Goal: Complete application form

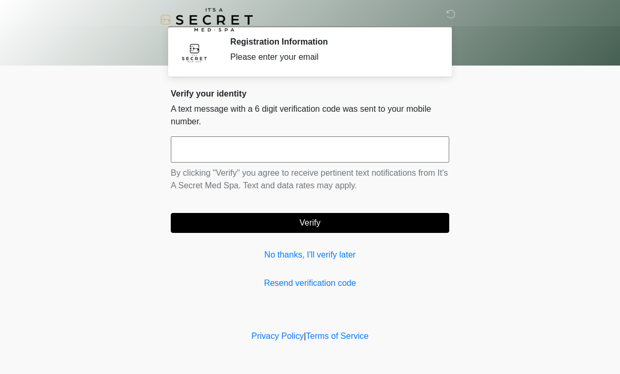
click at [225, 148] on input "text" at bounding box center [310, 150] width 278 height 26
type input "******"
click at [316, 222] on button "Verify" at bounding box center [310, 223] width 278 height 20
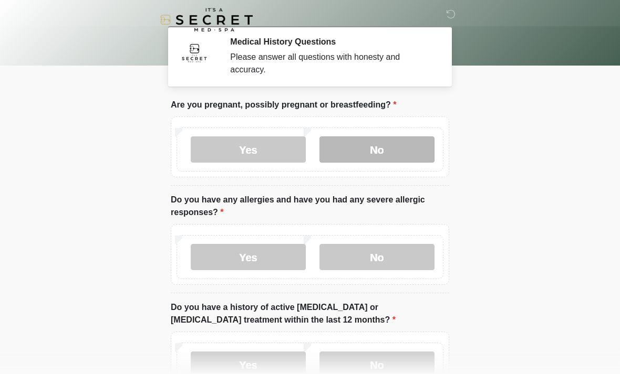
click at [373, 150] on label "No" at bounding box center [376, 150] width 115 height 26
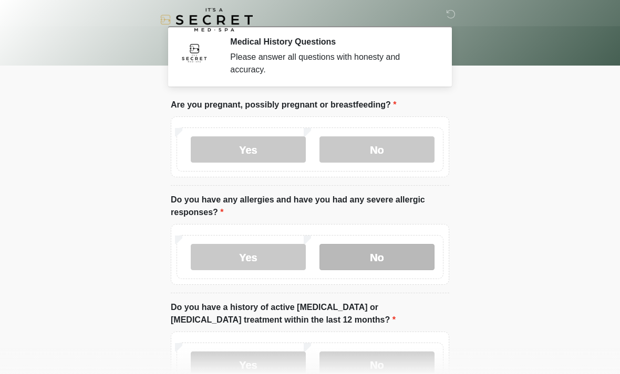
click at [389, 262] on label "No" at bounding box center [376, 257] width 115 height 26
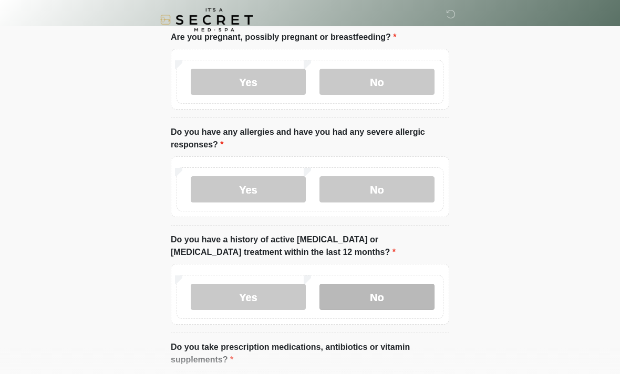
scroll to position [69, 0]
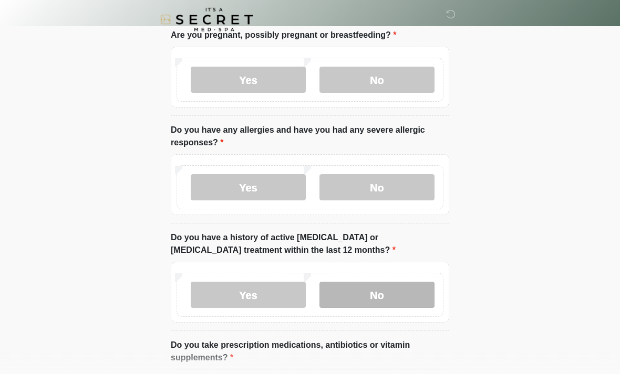
click at [389, 296] on label "No" at bounding box center [376, 296] width 115 height 26
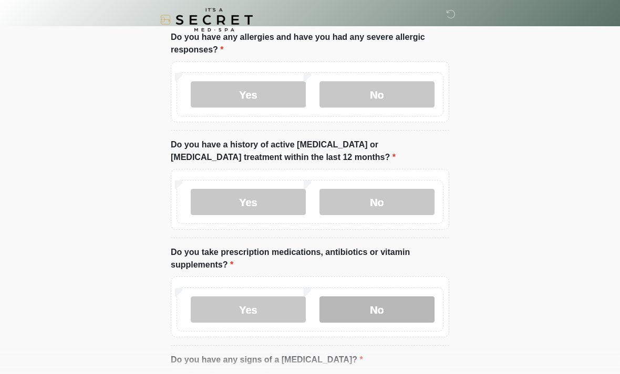
scroll to position [166, 0]
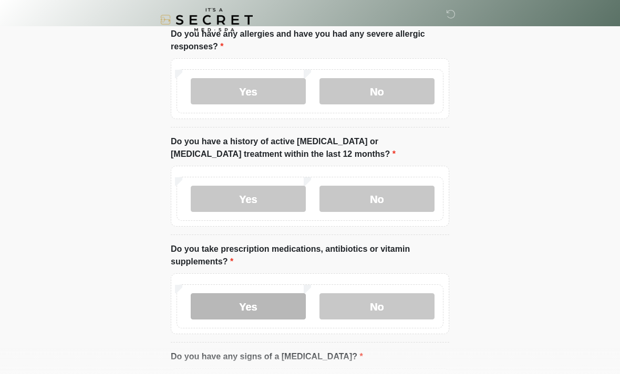
click at [268, 308] on label "Yes" at bounding box center [248, 307] width 115 height 26
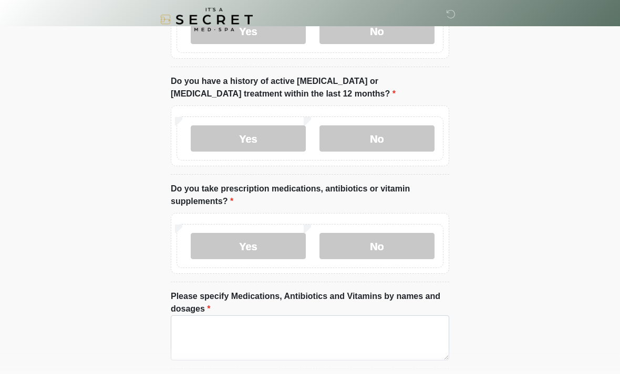
scroll to position [232, 0]
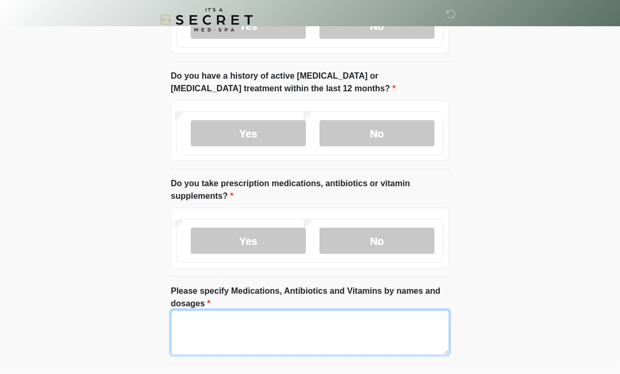
click at [214, 321] on textarea "Please specify Medications, Antibiotics and Vitamins by names and dosages" at bounding box center [310, 332] width 278 height 45
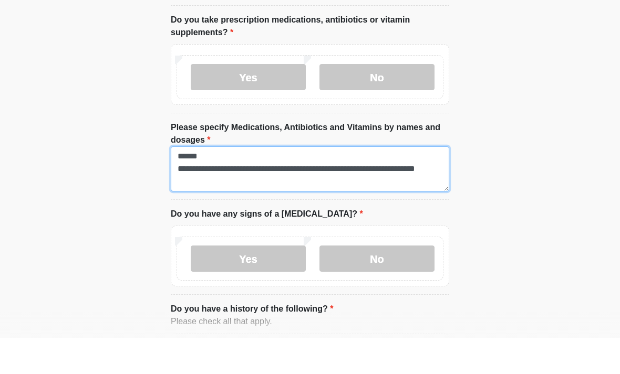
scroll to position [360, 0]
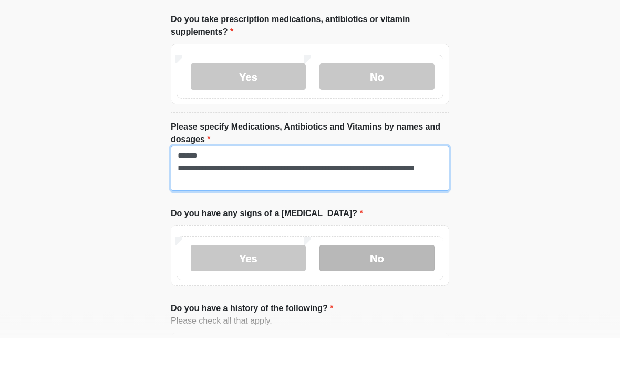
type textarea "**********"
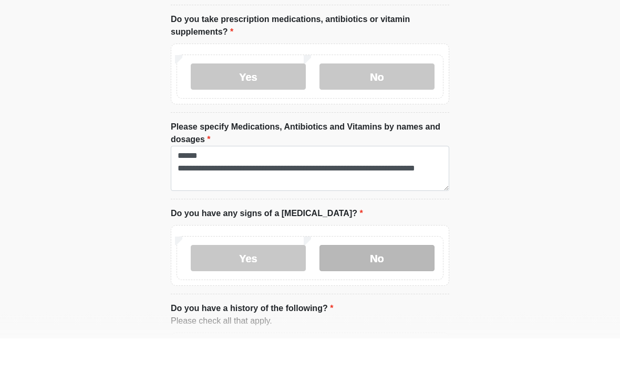
click at [378, 282] on label "No" at bounding box center [376, 295] width 115 height 26
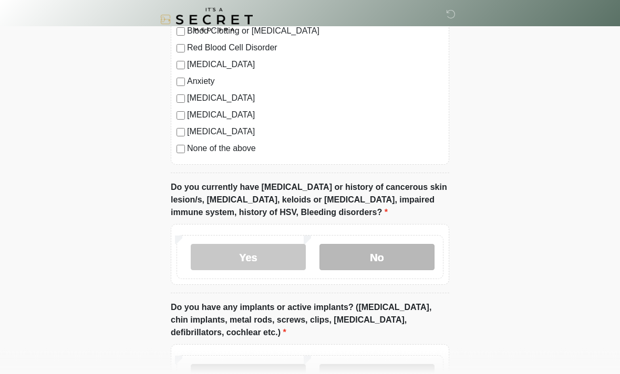
scroll to position [777, 0]
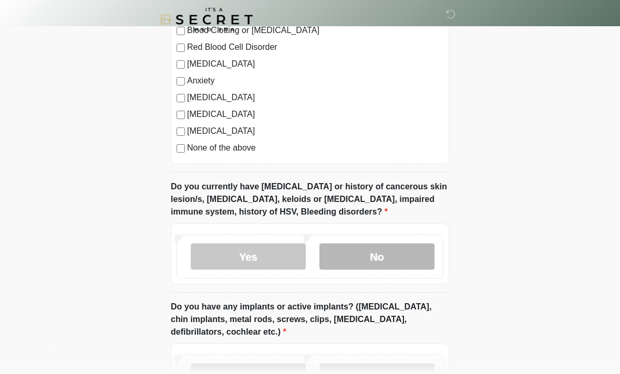
click at [388, 254] on label "No" at bounding box center [376, 257] width 115 height 26
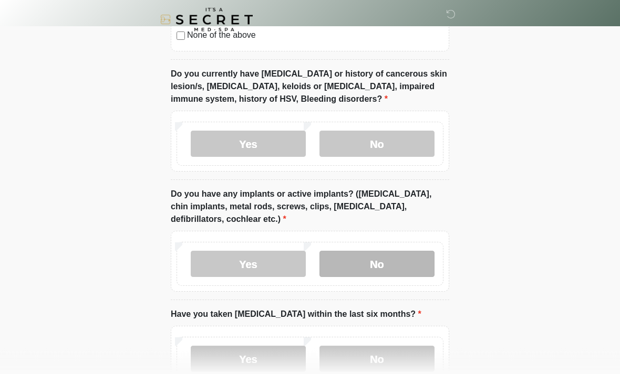
scroll to position [891, 0]
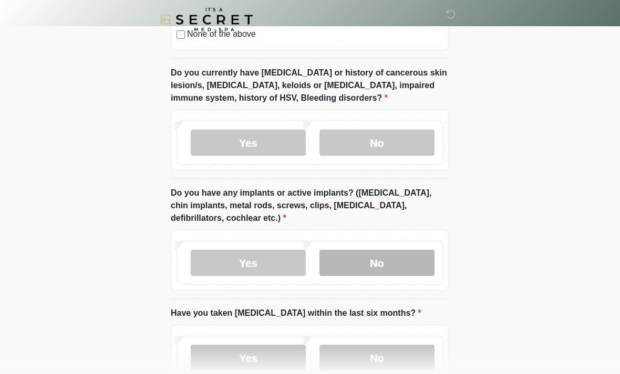
click at [384, 261] on label "No" at bounding box center [376, 264] width 115 height 26
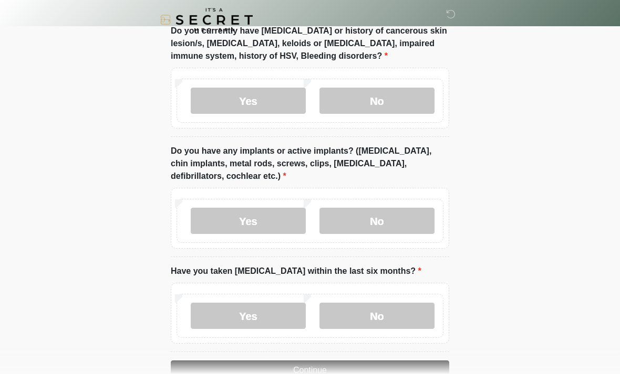
scroll to position [961, 0]
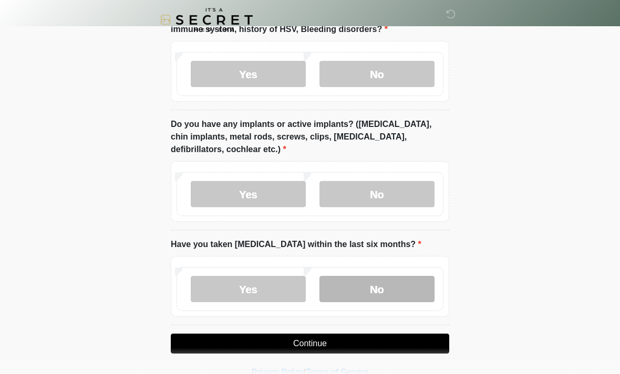
click at [389, 293] on label "No" at bounding box center [376, 289] width 115 height 26
click at [381, 344] on button "Continue" at bounding box center [310, 344] width 278 height 20
click at [351, 347] on button "Continue" at bounding box center [310, 344] width 278 height 20
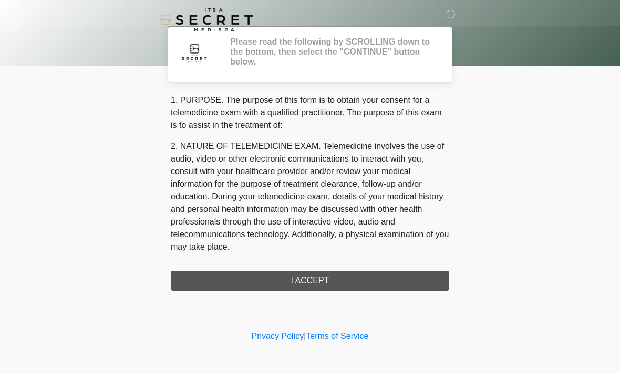
scroll to position [0, 0]
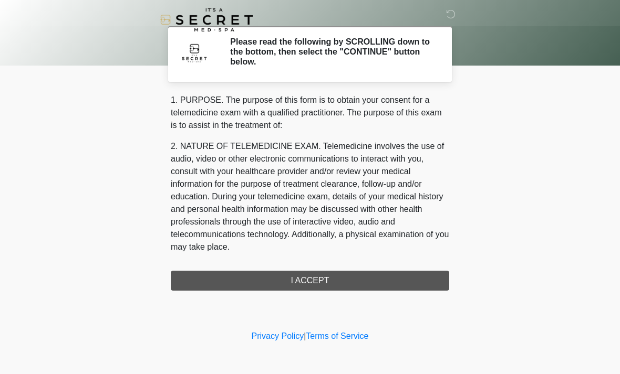
click at [335, 281] on div "1. PURPOSE. The purpose of this form is to obtain your consent for a telemedici…" at bounding box center [310, 192] width 278 height 197
click at [320, 283] on div "1. PURPOSE. The purpose of this form is to obtain your consent for a telemedici…" at bounding box center [310, 192] width 278 height 197
click at [321, 279] on div "1. PURPOSE. The purpose of this form is to obtain your consent for a telemedici…" at bounding box center [310, 192] width 278 height 197
click at [305, 280] on div "1. PURPOSE. The purpose of this form is to obtain your consent for a telemedici…" at bounding box center [310, 192] width 278 height 197
click at [345, 280] on div "1. PURPOSE. The purpose of this form is to obtain your consent for a telemedici…" at bounding box center [310, 192] width 278 height 197
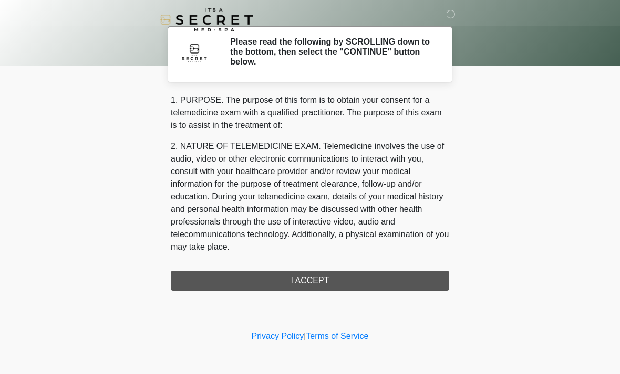
click at [305, 283] on div "1. PURPOSE. The purpose of this form is to obtain your consent for a telemedici…" at bounding box center [310, 192] width 278 height 197
click at [311, 284] on div "1. PURPOSE. The purpose of this form is to obtain your consent for a telemedici…" at bounding box center [310, 192] width 278 height 197
click at [313, 286] on div "1. PURPOSE. The purpose of this form is to obtain your consent for a telemedici…" at bounding box center [310, 192] width 278 height 197
click at [312, 282] on div "1. PURPOSE. The purpose of this form is to obtain your consent for a telemedici…" at bounding box center [310, 192] width 278 height 197
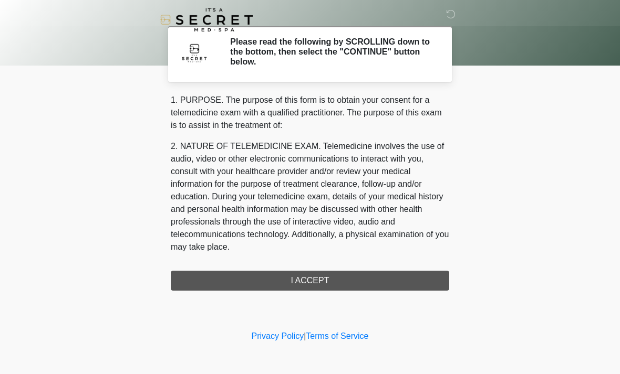
click at [312, 280] on div "1. PURPOSE. The purpose of this form is to obtain your consent for a telemedici…" at bounding box center [310, 192] width 278 height 197
click at [310, 279] on div "1. PURPOSE. The purpose of this form is to obtain your consent for a telemedici…" at bounding box center [310, 192] width 278 height 197
click at [305, 285] on div "1. PURPOSE. The purpose of this form is to obtain your consent for a telemedici…" at bounding box center [310, 192] width 278 height 197
click at [312, 279] on div "1. PURPOSE. The purpose of this form is to obtain your consent for a telemedici…" at bounding box center [310, 192] width 278 height 197
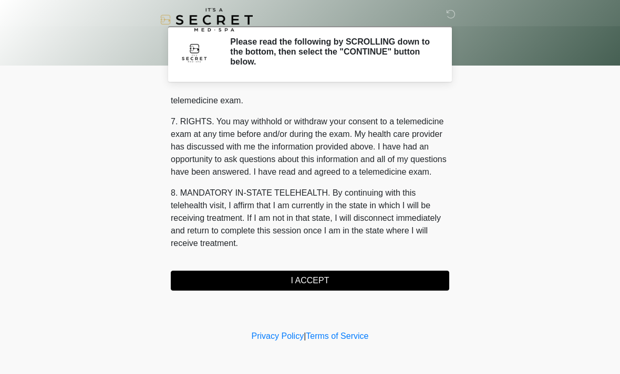
scroll to position [445, 0]
click at [214, 280] on button "I ACCEPT" at bounding box center [310, 281] width 278 height 20
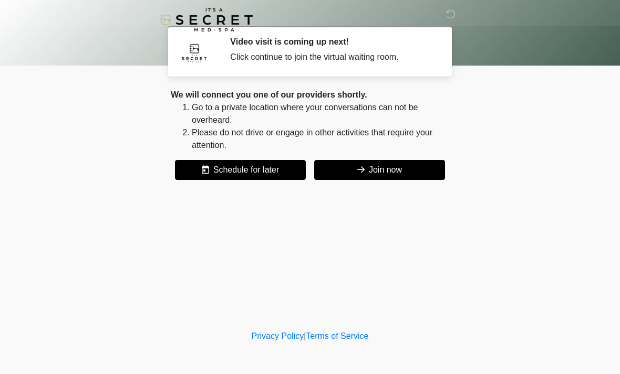
click at [367, 171] on button "Join now" at bounding box center [379, 170] width 131 height 20
